Goal: Transaction & Acquisition: Obtain resource

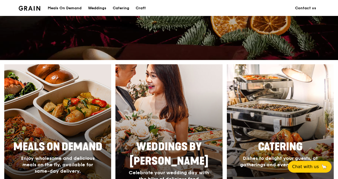
scroll to position [213, 0]
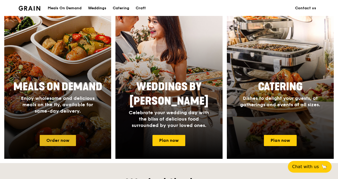
click at [54, 139] on link "Order now" at bounding box center [58, 140] width 36 height 11
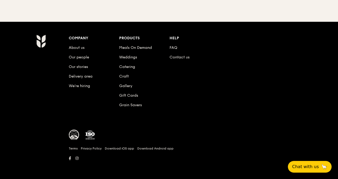
scroll to position [51, 0]
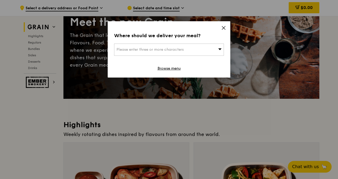
click at [221, 27] on icon at bounding box center [223, 28] width 5 height 5
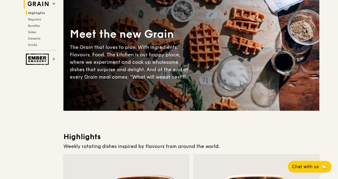
scroll to position [0, 0]
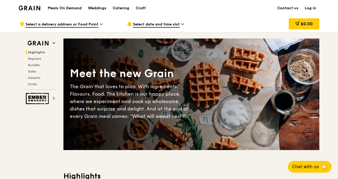
click at [70, 7] on h1 "Meals On Demand" at bounding box center [65, 8] width 34 height 5
click at [68, 9] on h1 "Meals On Demand" at bounding box center [65, 8] width 34 height 5
click at [60, 9] on h1 "Meals On Demand" at bounding box center [65, 8] width 34 height 5
click at [30, 11] on div "Grain logo" at bounding box center [30, 8] width 22 height 16
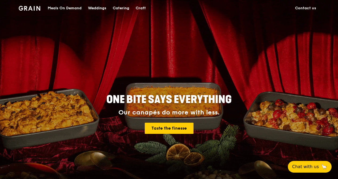
click at [75, 6] on div "Meals On Demand" at bounding box center [65, 8] width 34 height 16
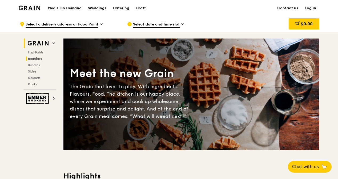
click at [38, 58] on span "Regulars" at bounding box center [35, 59] width 14 height 4
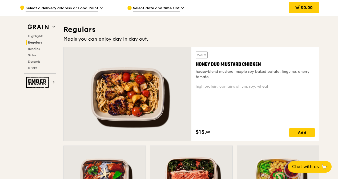
scroll to position [350, 0]
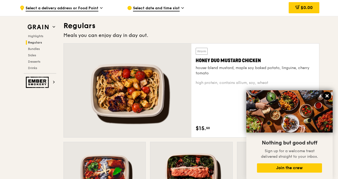
click at [325, 96] on icon at bounding box center [326, 96] width 5 height 5
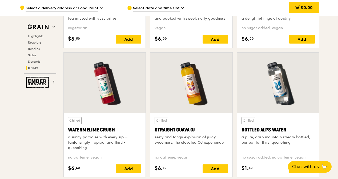
scroll to position [2082, 0]
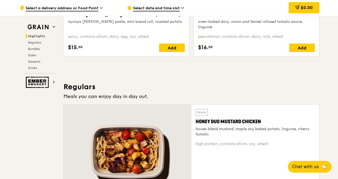
scroll to position [293, 0]
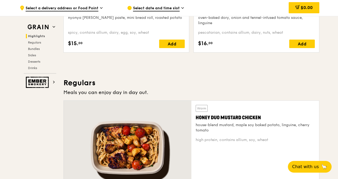
click at [77, 83] on h3 "Regulars" at bounding box center [191, 83] width 256 height 10
click at [39, 43] on span "Regulars" at bounding box center [35, 43] width 14 height 4
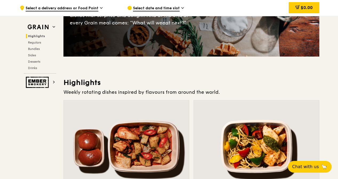
scroll to position [0, 0]
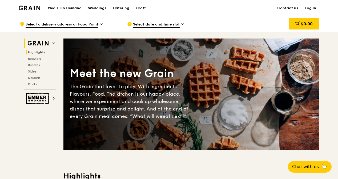
click at [54, 43] on icon at bounding box center [54, 43] width 2 height 1
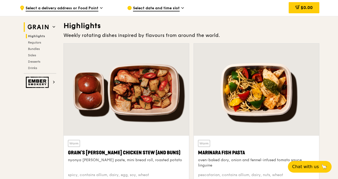
click at [54, 26] on icon at bounding box center [53, 27] width 3 height 3
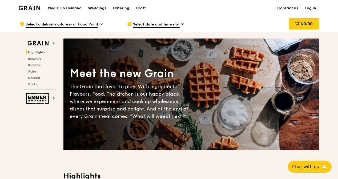
click at [121, 8] on div "Catering" at bounding box center [121, 8] width 17 height 16
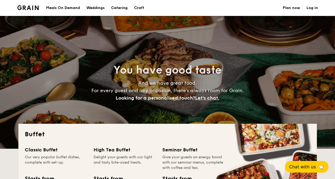
select select
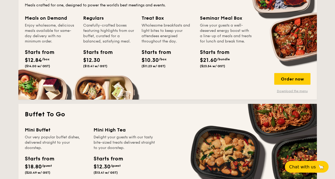
scroll to position [240, 0]
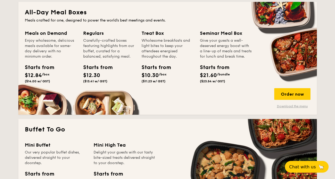
click at [294, 106] on link "Download the menu" at bounding box center [292, 106] width 36 height 4
